Goal: Task Accomplishment & Management: Use online tool/utility

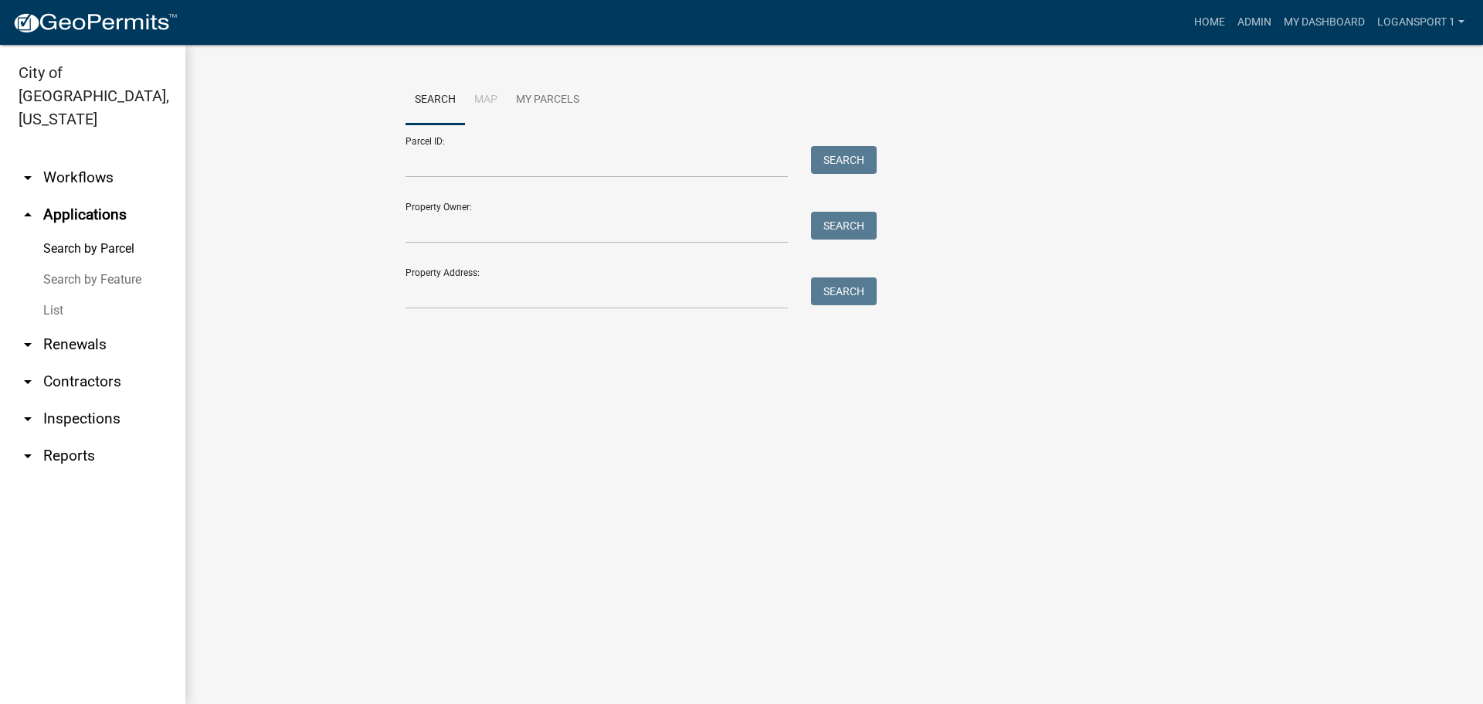
click at [518, 312] on div "Search Map My Parcels Parcel ID: Search Property Owner: Search Property Address…" at bounding box center [834, 199] width 881 height 247
click at [519, 293] on input "Property Address:" at bounding box center [597, 293] width 382 height 32
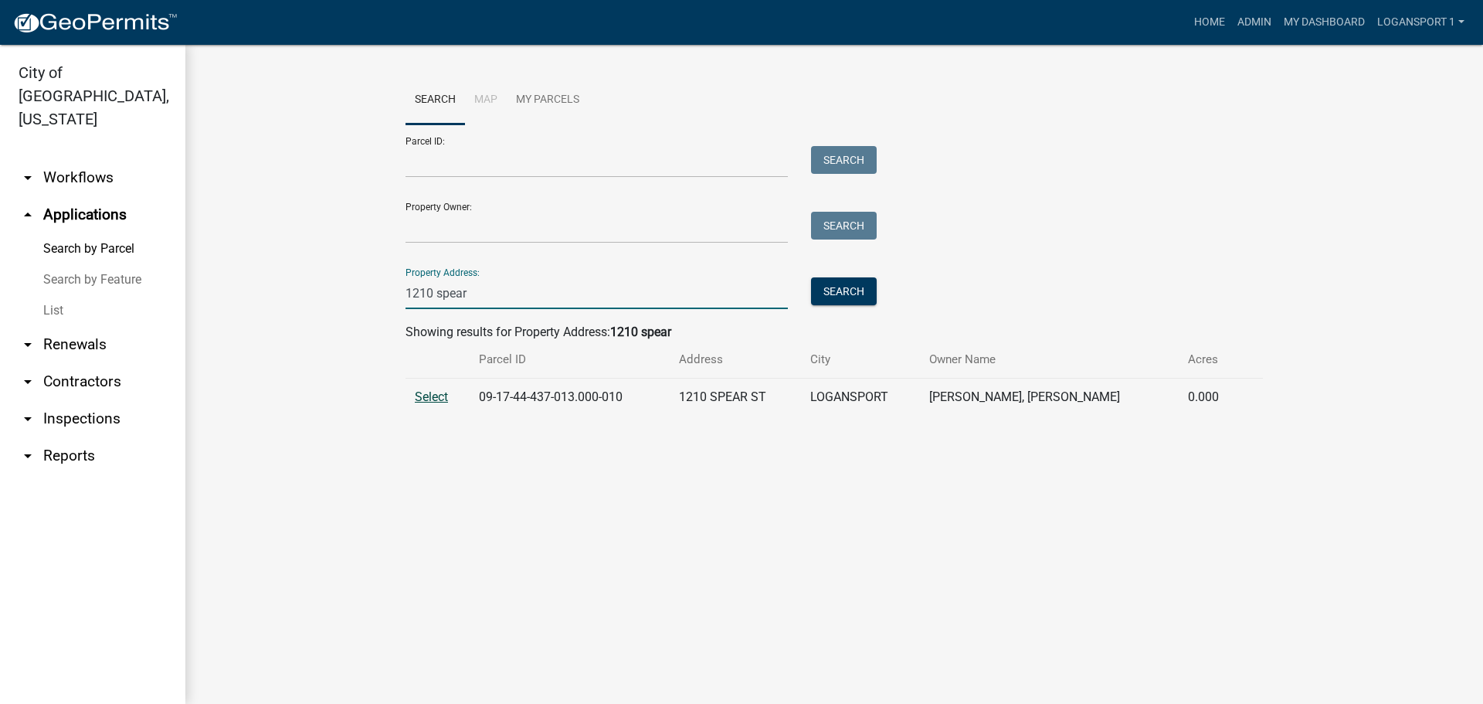
type input "1210 spear"
click at [433, 397] on span "Select" at bounding box center [431, 396] width 33 height 15
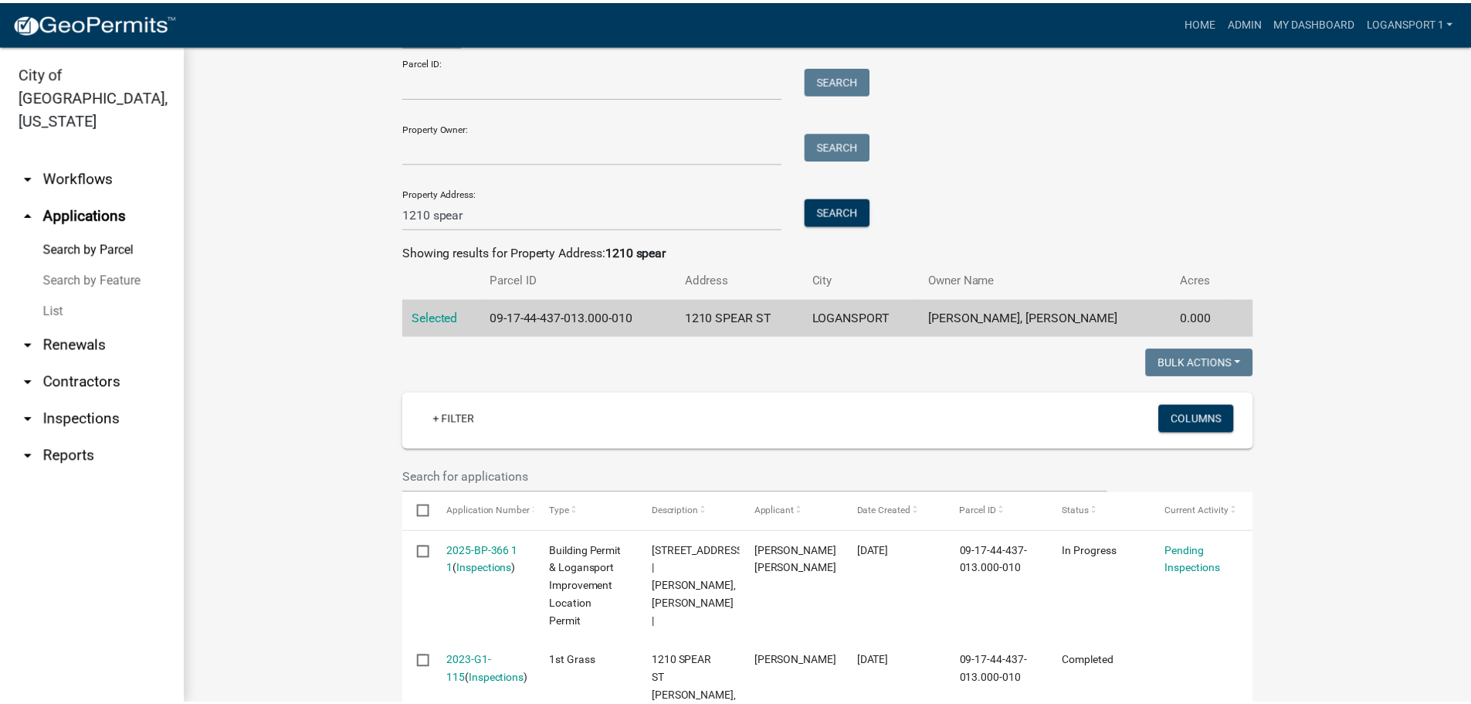
scroll to position [185, 0]
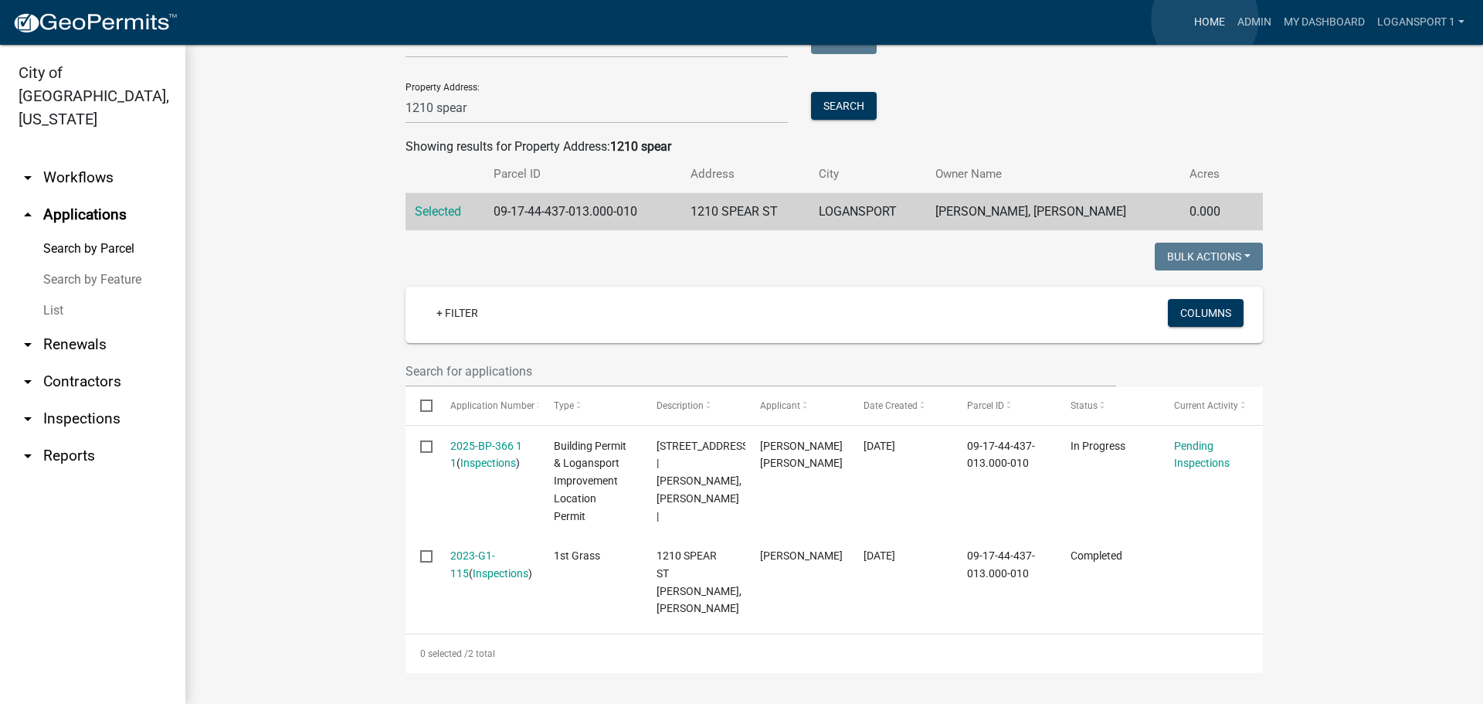
click at [1205, 19] on link "Home" at bounding box center [1209, 22] width 43 height 29
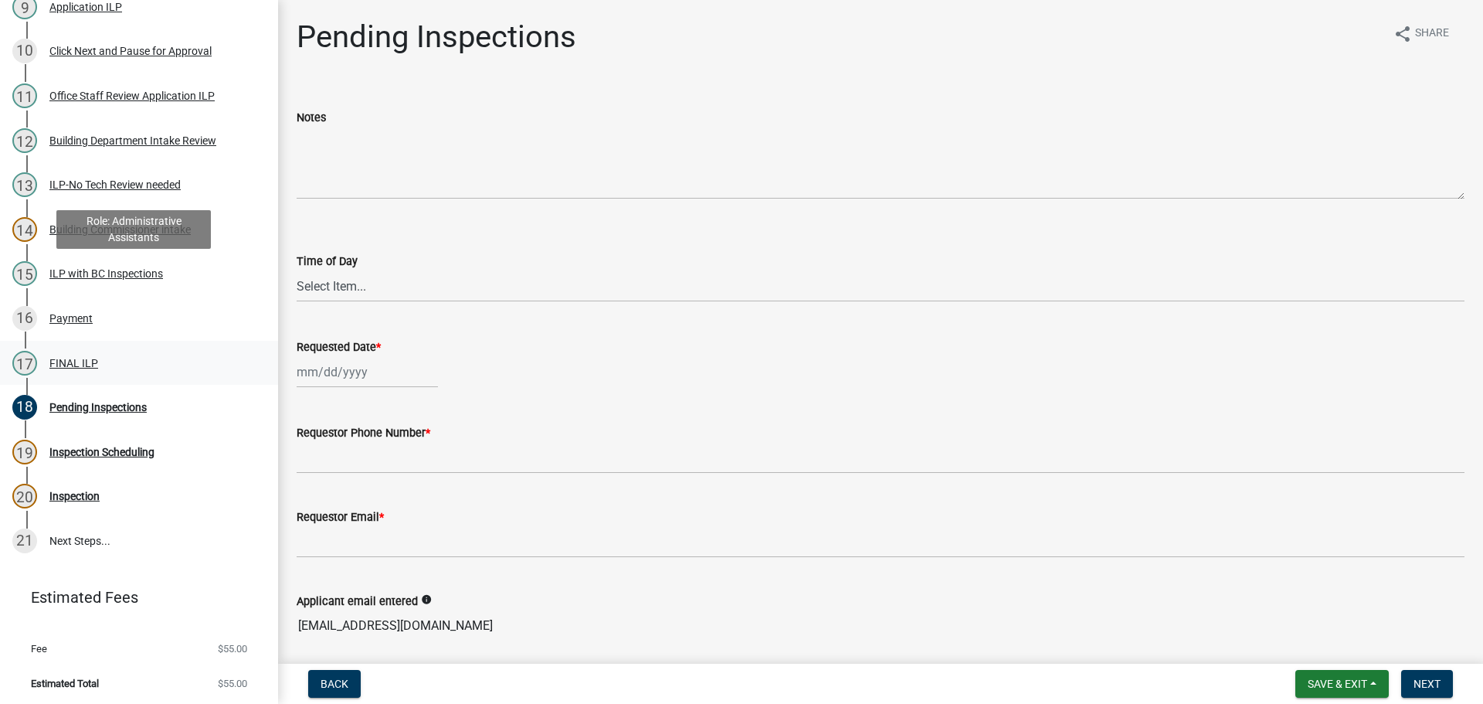
scroll to position [620, 0]
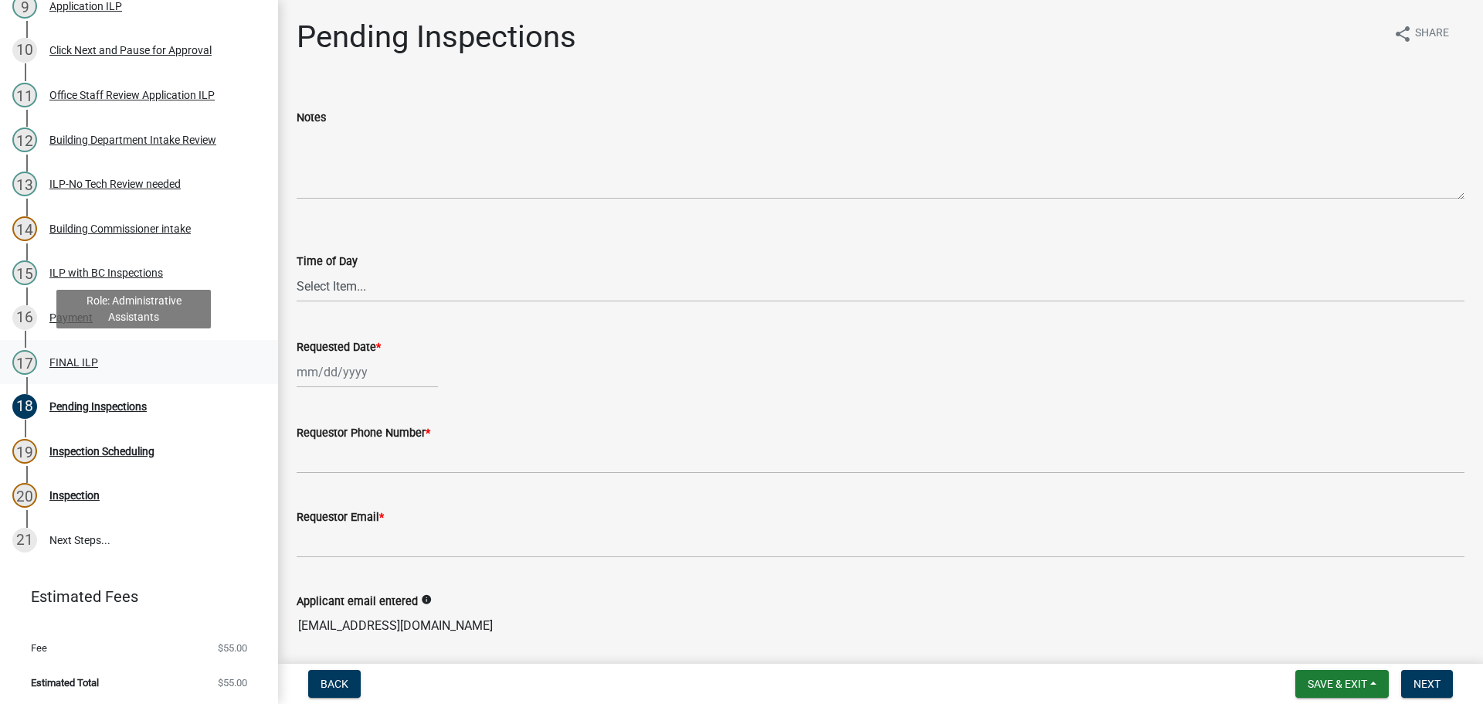
click at [94, 358] on div "FINAL ILP" at bounding box center [73, 362] width 49 height 11
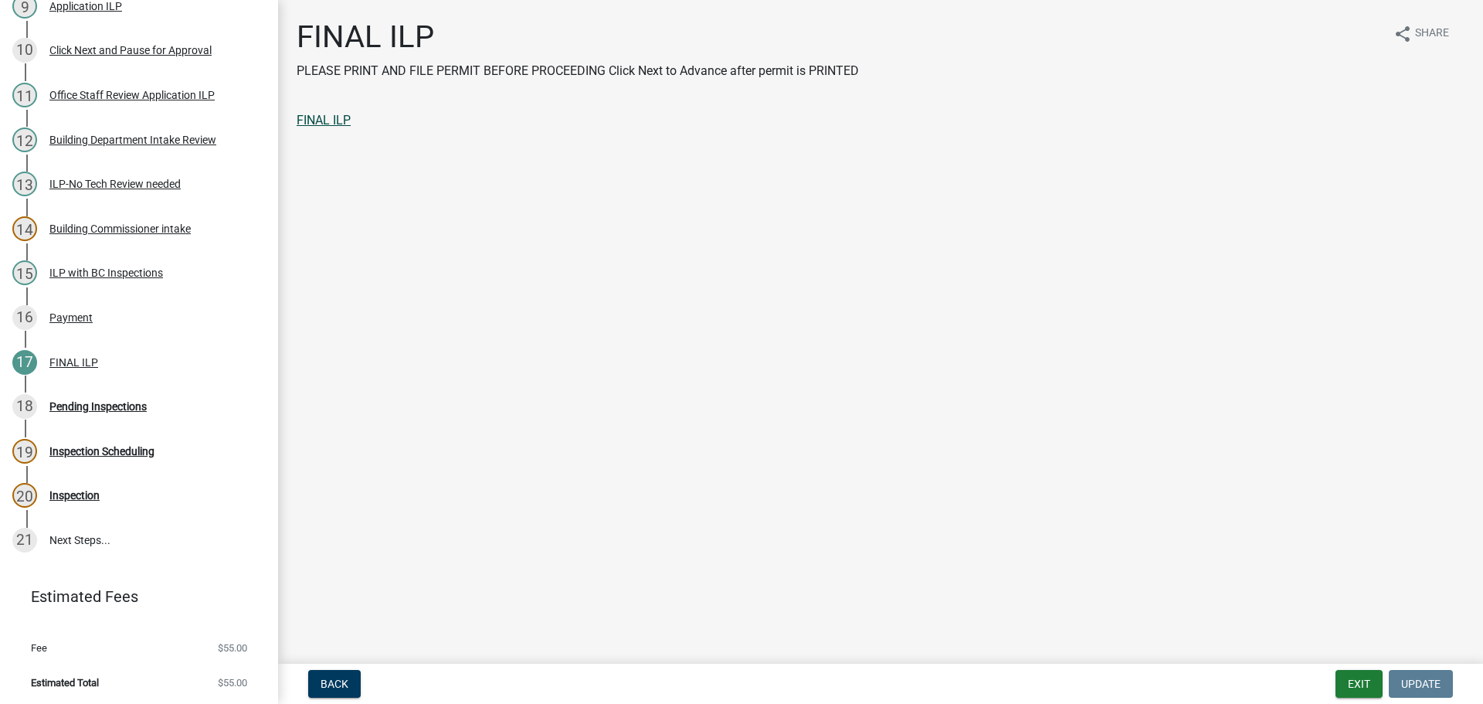
click at [334, 114] on link "FINAL ILP" at bounding box center [324, 120] width 54 height 15
